Goal: Complete application form

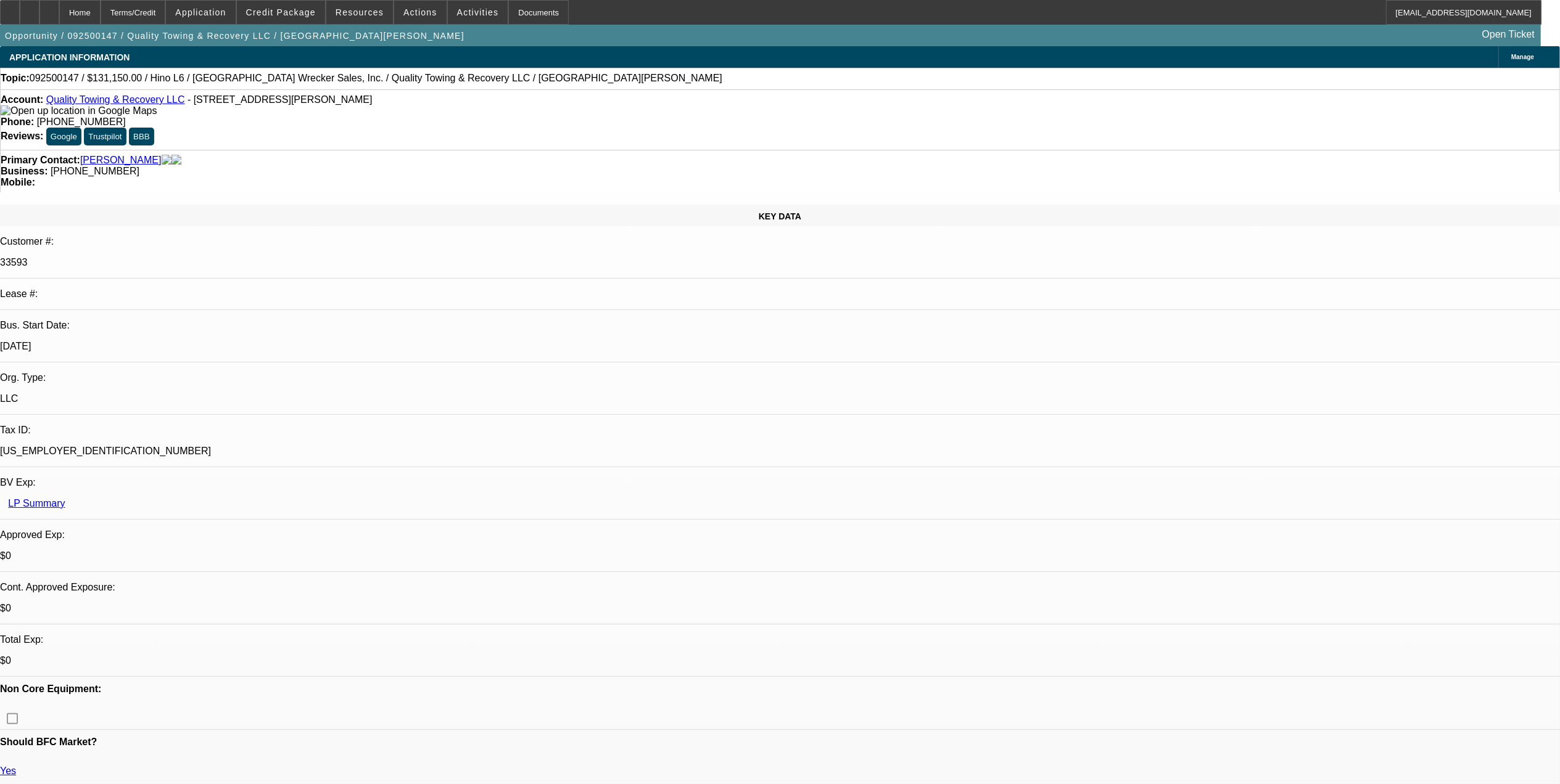
select select "0"
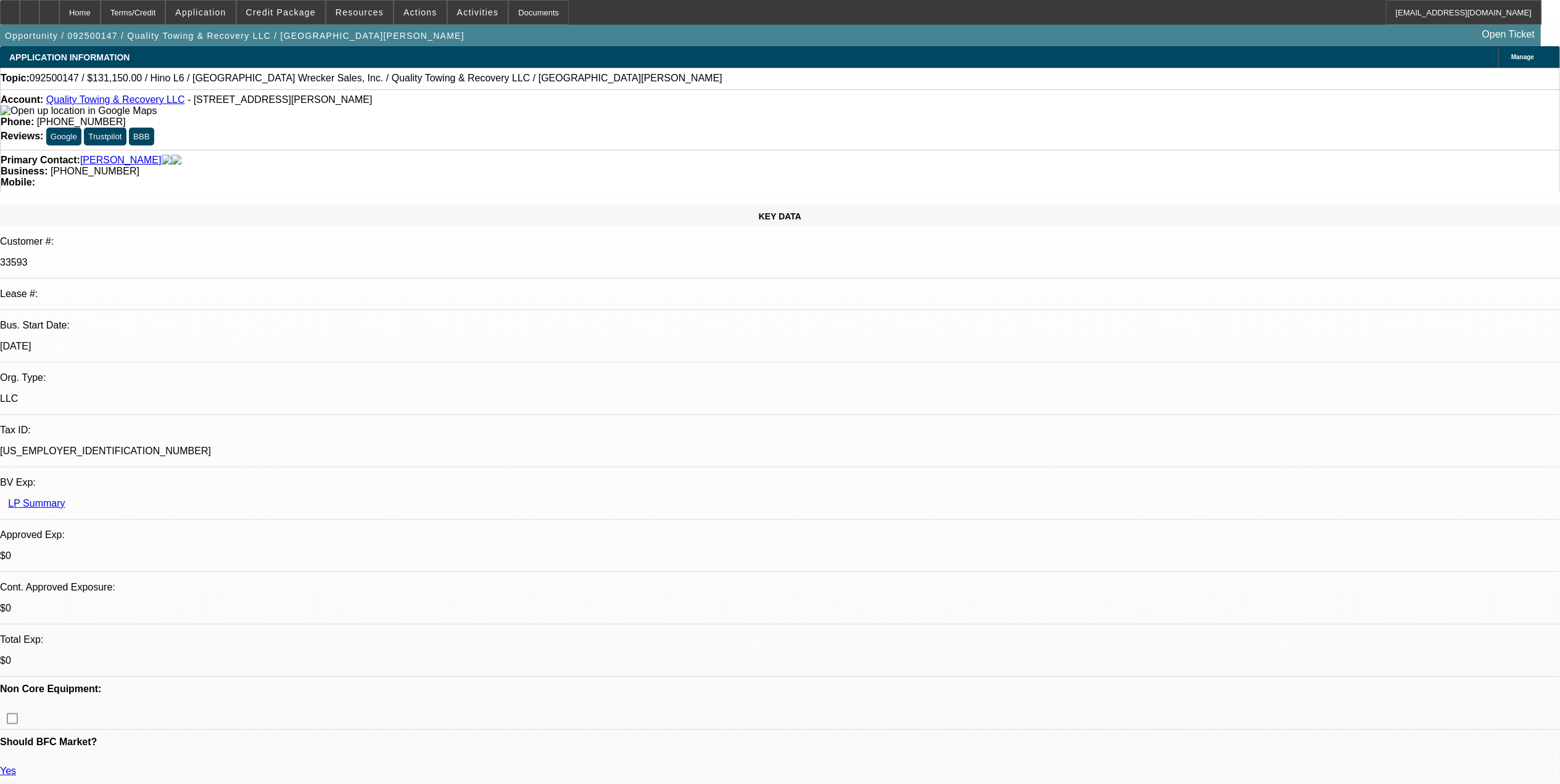
select select "0"
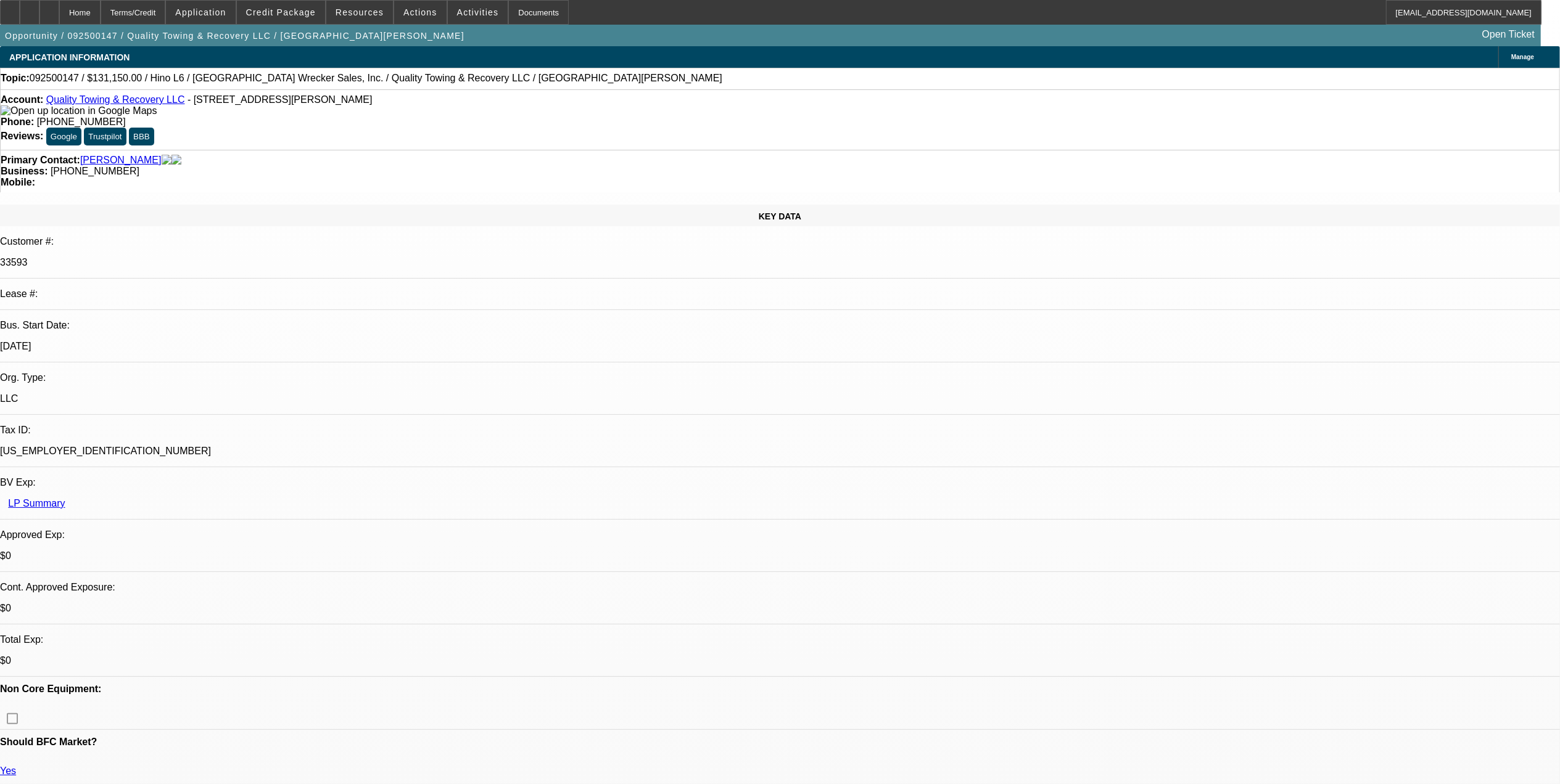
select select "0"
select select "1"
select select "6"
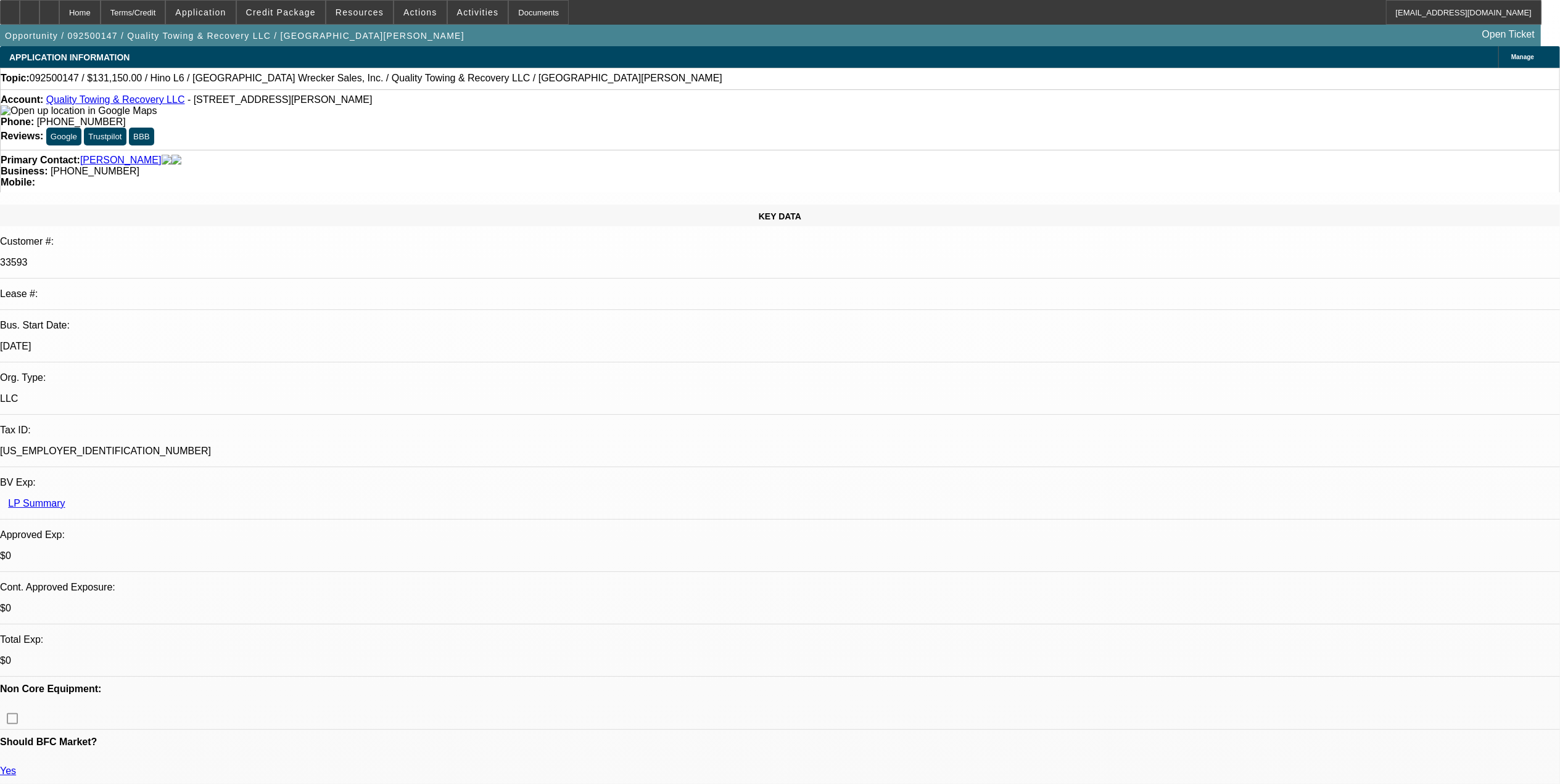
select select "1"
select select "6"
select select "1"
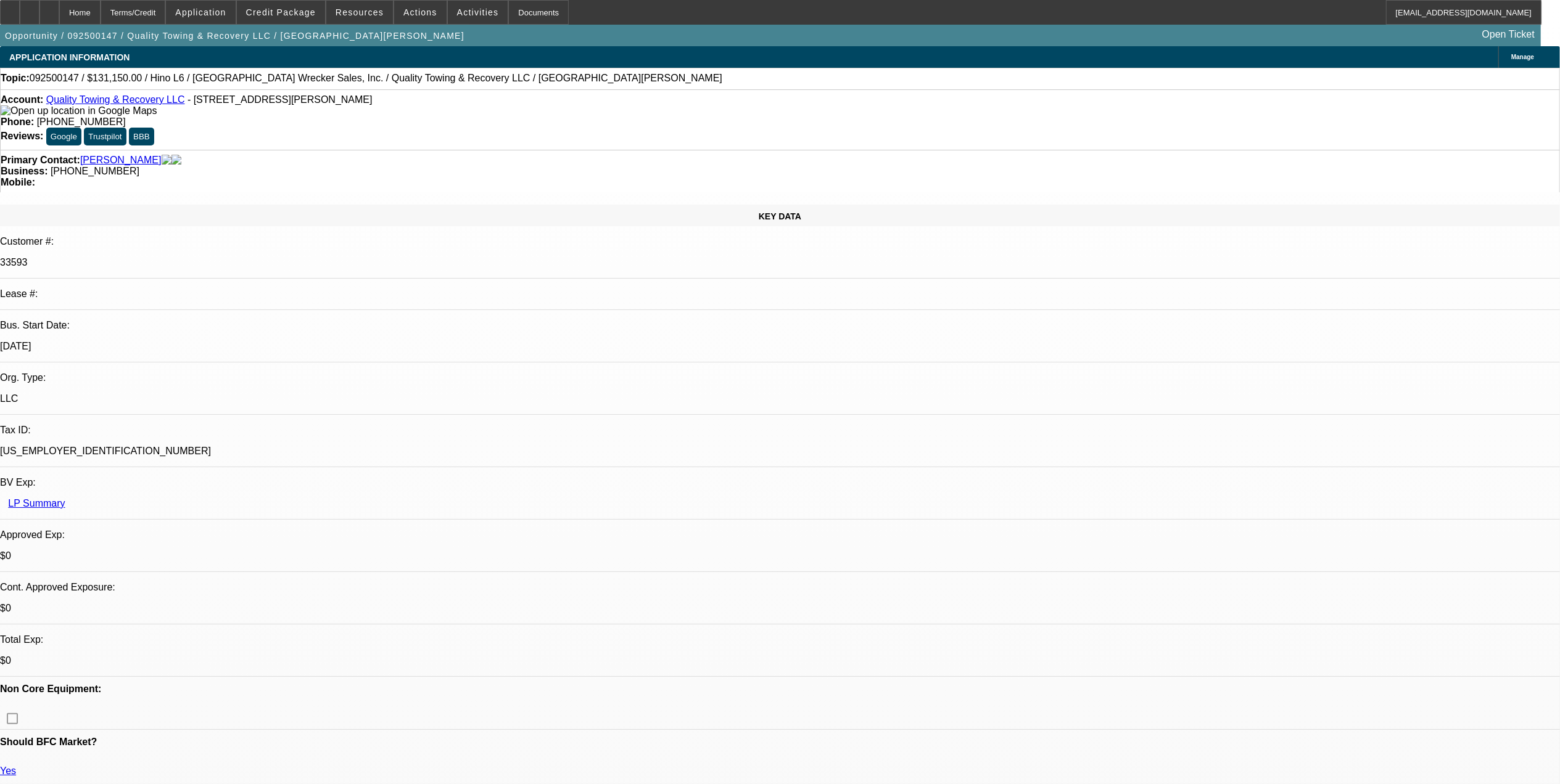
select select "6"
select select "1"
select select "6"
